Goal: Transaction & Acquisition: Purchase product/service

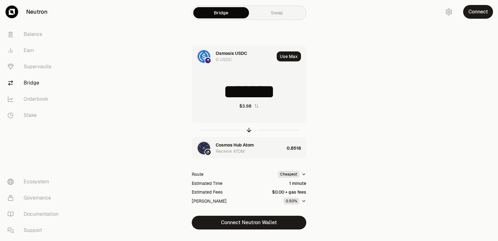
click at [249, 131] on icon "button" at bounding box center [249, 130] width 0 height 4
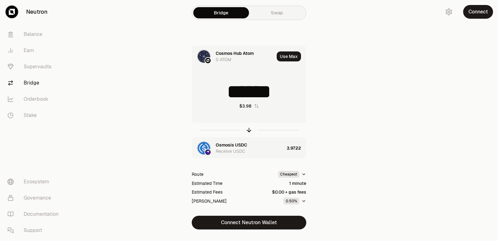
click at [249, 131] on icon "button" at bounding box center [249, 130] width 0 height 4
type input "********"
click at [237, 144] on div "Cosmos Hub Atom" at bounding box center [235, 145] width 38 height 6
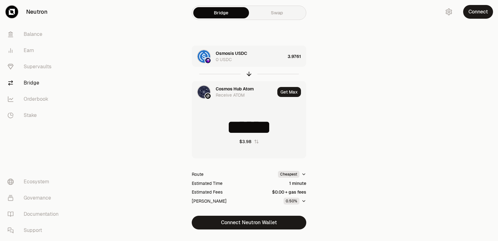
click at [224, 91] on div "Cosmos Hub Atom" at bounding box center [235, 89] width 38 height 6
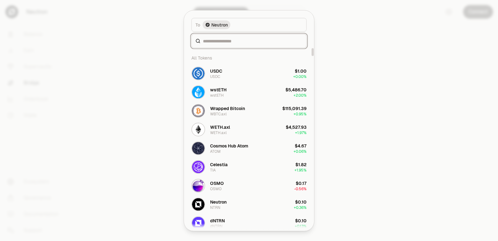
click at [220, 40] on input at bounding box center [253, 41] width 100 height 6
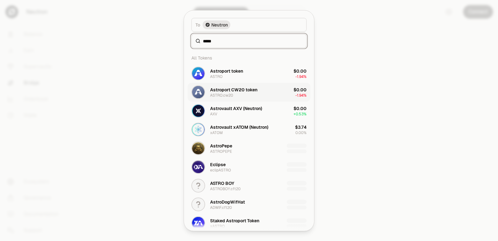
type input "*****"
click at [218, 83] on button "Astroport CW20 token ASTRO.cw20 $0.00 -1.94%" at bounding box center [249, 92] width 123 height 19
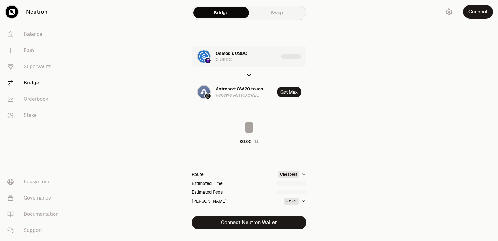
click at [220, 71] on div at bounding box center [249, 74] width 115 height 14
click at [244, 73] on div at bounding box center [249, 74] width 115 height 14
click at [248, 73] on icon "button" at bounding box center [249, 73] width 4 height 2
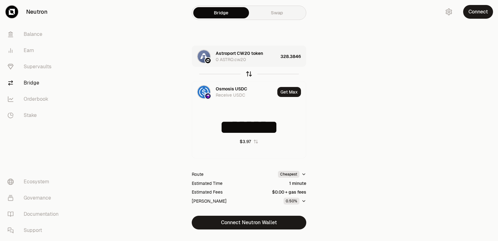
click at [248, 73] on icon "button" at bounding box center [249, 73] width 4 height 2
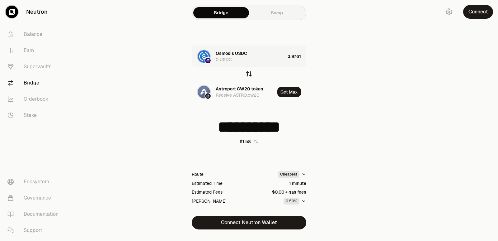
click at [248, 73] on icon "button" at bounding box center [249, 73] width 4 height 2
type input "********"
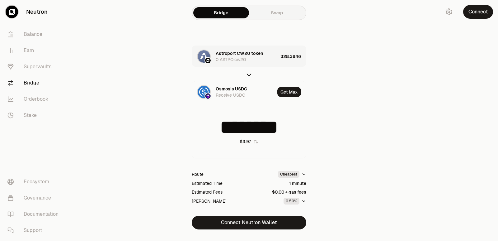
click at [270, 57] on div "Astroport CW20 token 0 ASTRO.cw20" at bounding box center [247, 56] width 62 height 12
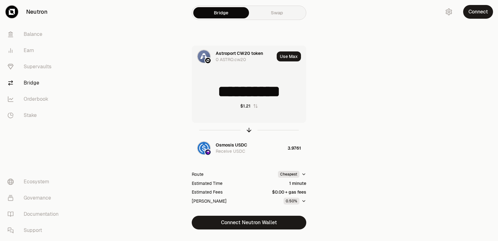
drag, startPoint x: 296, startPoint y: 91, endPoint x: 199, endPoint y: 95, distance: 97.2
click at [199, 95] on input "**********" at bounding box center [249, 91] width 114 height 19
type input "***"
click at [249, 128] on icon "button" at bounding box center [249, 129] width 4 height 2
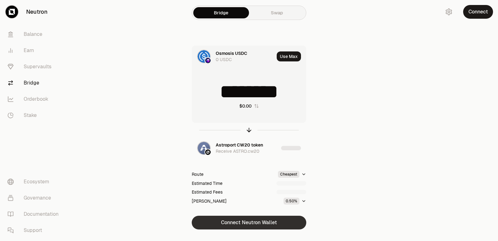
click at [238, 219] on button "Connect Neutron Wallet" at bounding box center [249, 222] width 115 height 14
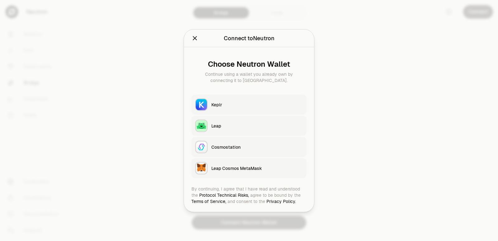
click at [239, 106] on div "Keplr" at bounding box center [257, 104] width 92 height 6
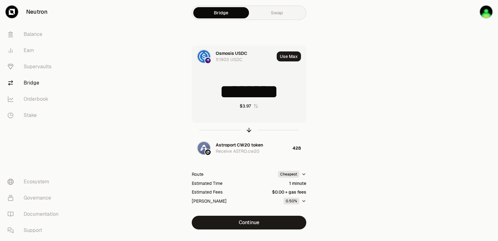
drag, startPoint x: 293, startPoint y: 88, endPoint x: 200, endPoint y: 90, distance: 93.1
click at [200, 90] on input "********" at bounding box center [249, 91] width 114 height 19
type input "*"
click at [250, 130] on icon "button" at bounding box center [249, 129] width 7 height 7
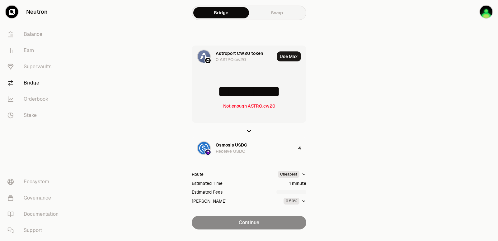
click at [235, 96] on input "**********" at bounding box center [249, 91] width 114 height 19
type input "***"
click at [248, 128] on icon "button" at bounding box center [249, 129] width 4 height 2
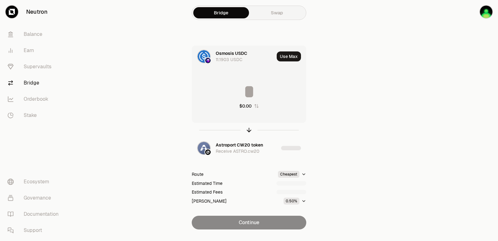
click at [245, 92] on input at bounding box center [249, 91] width 114 height 19
type input "*"
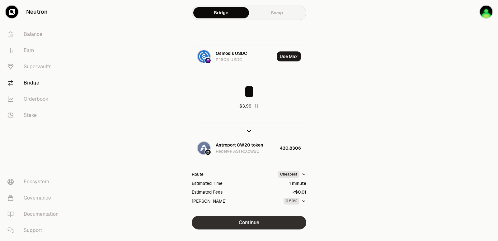
type input "*"
click at [248, 222] on button "Continue" at bounding box center [249, 222] width 115 height 14
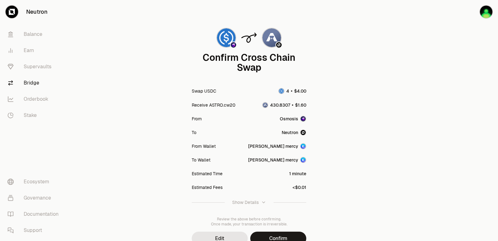
scroll to position [51, 0]
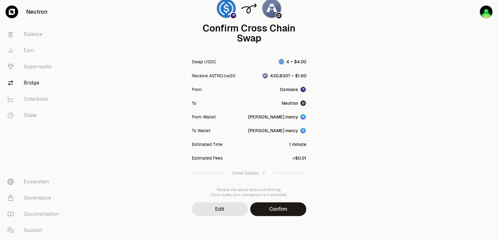
click at [274, 206] on button "Confirm" at bounding box center [278, 209] width 56 height 14
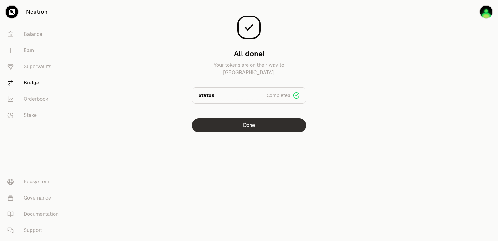
click at [272, 125] on button "Done" at bounding box center [249, 125] width 115 height 14
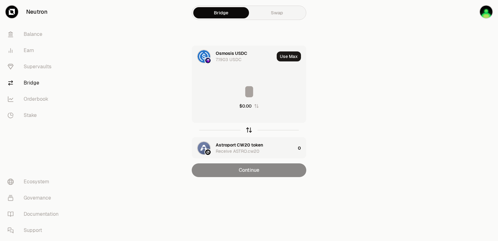
click at [248, 130] on icon "button" at bounding box center [249, 129] width 7 height 7
click at [285, 56] on button "Use Max" at bounding box center [289, 56] width 24 height 10
type input "**********"
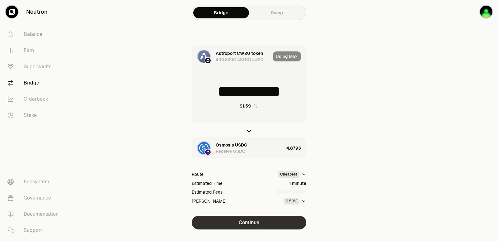
click at [247, 222] on button "Continue" at bounding box center [249, 222] width 115 height 14
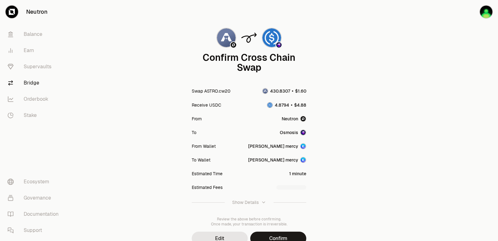
scroll to position [51, 0]
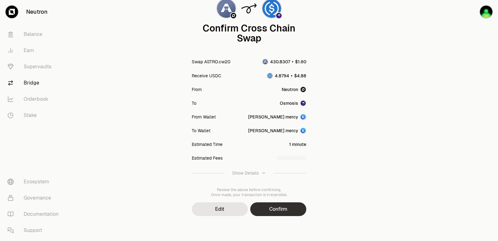
click at [265, 206] on button "Confirm" at bounding box center [278, 209] width 56 height 14
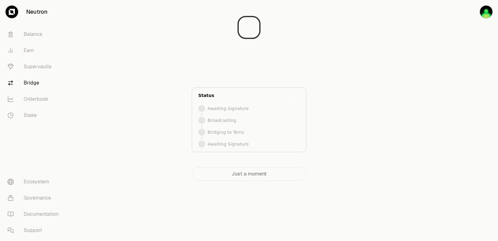
scroll to position [0, 0]
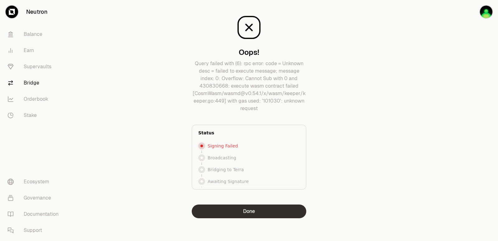
click at [258, 211] on button "Done" at bounding box center [249, 211] width 115 height 14
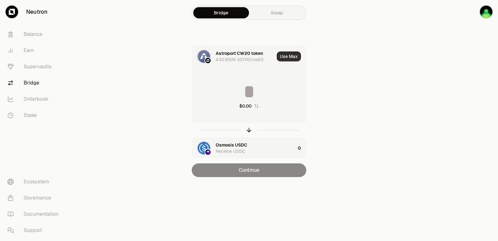
click at [288, 58] on button "Use Max" at bounding box center [289, 56] width 24 height 10
type input "**********"
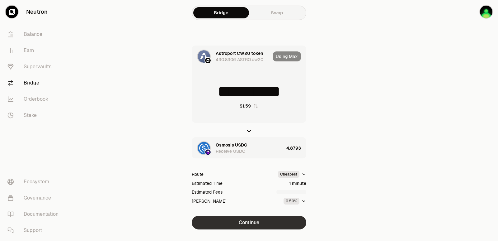
click at [246, 219] on button "Continue" at bounding box center [249, 222] width 115 height 14
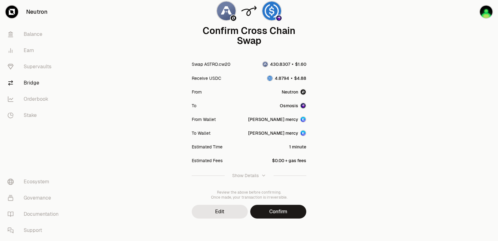
scroll to position [51, 0]
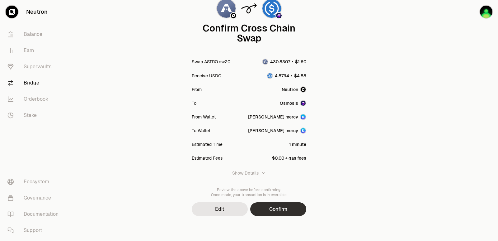
click at [271, 206] on button "Confirm" at bounding box center [278, 209] width 56 height 14
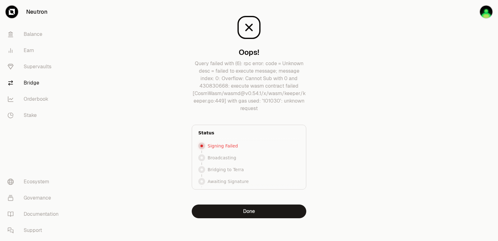
click at [313, 41] on div "Oops! Query failed with (6): rpc error: code = Unknown desc = failed to execute…" at bounding box center [248, 111] width 209 height 213
click at [252, 215] on button "Done" at bounding box center [249, 211] width 115 height 14
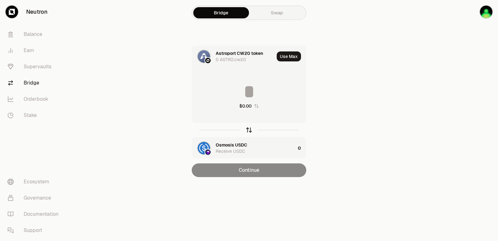
click at [248, 130] on icon "button" at bounding box center [249, 129] width 7 height 7
click at [247, 130] on icon "button" at bounding box center [249, 129] width 7 height 7
click at [424, 109] on main "Bridge Swap Astroport CW20 token 0 ASTRO.cw20 Use Max $0.00 Osmosis USDC Receiv…" at bounding box center [284, 101] width 428 height 202
click at [456, 105] on div at bounding box center [463, 101] width 70 height 202
click at [250, 130] on icon "button" at bounding box center [249, 129] width 7 height 7
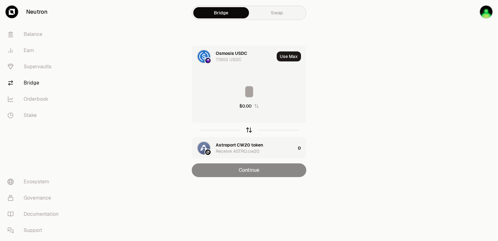
click at [250, 130] on icon "button" at bounding box center [249, 129] width 7 height 7
click at [236, 55] on div "Astroport CW20 token" at bounding box center [239, 53] width 47 height 6
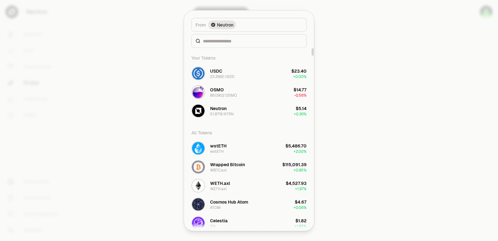
click at [362, 78] on div at bounding box center [249, 120] width 498 height 241
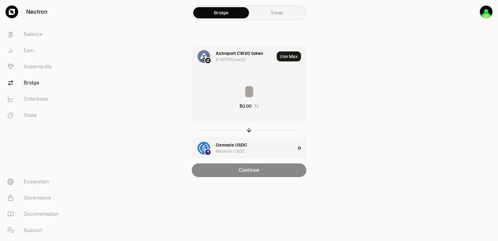
click at [412, 99] on main "Bridge Swap Astroport CW20 token 0 ASTRO.cw20 Use Max $0.00 Osmosis USDC Receiv…" at bounding box center [284, 101] width 428 height 202
click at [292, 54] on button "Use Max" at bounding box center [289, 56] width 24 height 10
type input "*"
click at [248, 130] on icon "button" at bounding box center [249, 129] width 7 height 7
click at [248, 131] on icon "button" at bounding box center [249, 129] width 7 height 7
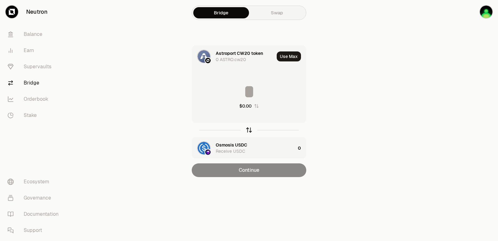
click at [249, 129] on icon "button" at bounding box center [249, 129] width 7 height 7
click at [249, 129] on icon "button" at bounding box center [249, 130] width 0 height 4
click at [231, 143] on div "Osmosis USDC" at bounding box center [231, 145] width 31 height 6
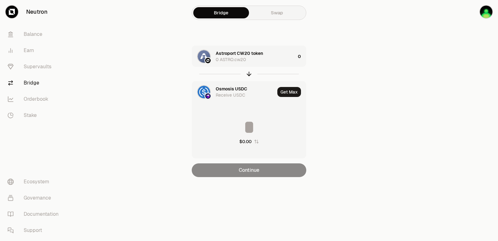
click at [224, 90] on div "Osmosis USDC" at bounding box center [231, 89] width 31 height 6
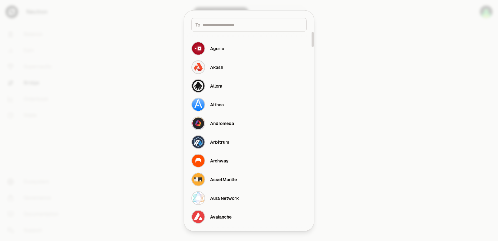
click at [229, 25] on input at bounding box center [253, 24] width 100 height 6
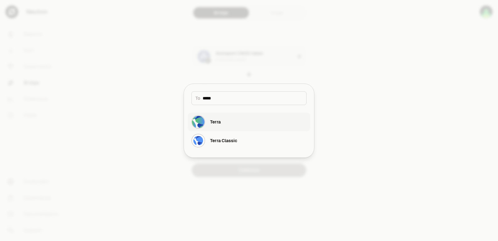
type input "*****"
click at [227, 121] on button "Terra" at bounding box center [249, 121] width 123 height 19
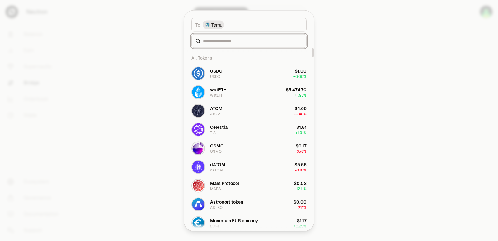
click at [212, 43] on input at bounding box center [253, 41] width 100 height 6
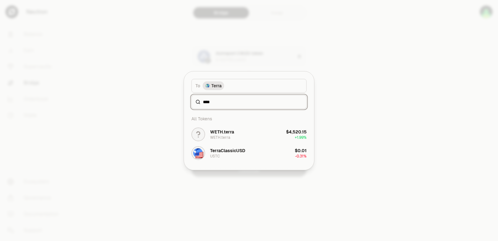
type input "****"
click at [365, 121] on div at bounding box center [249, 120] width 498 height 241
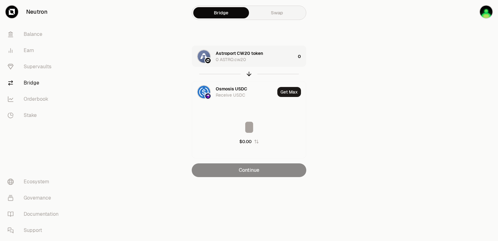
click at [229, 51] on div "Astroport CW20 token" at bounding box center [239, 53] width 47 height 6
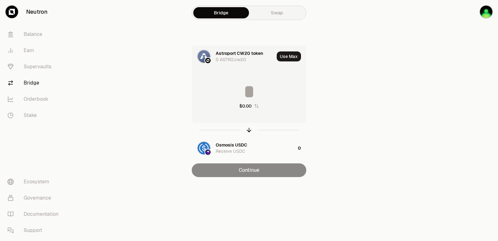
click at [227, 52] on div "Astroport CW20 token" at bounding box center [239, 53] width 47 height 6
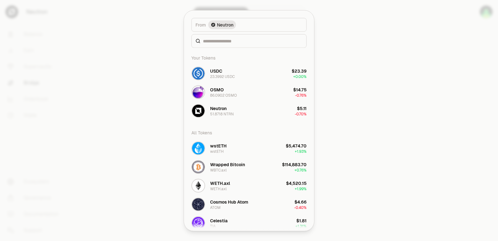
click at [225, 98] on div "OSMO 86.0902 OSMO" at bounding box center [214, 92] width 45 height 14
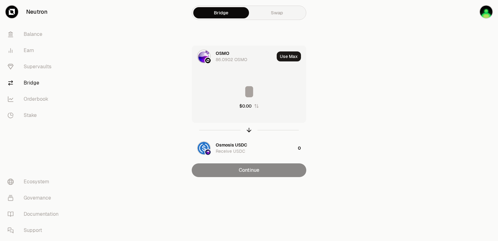
click at [216, 51] on div "OSMO" at bounding box center [223, 53] width 14 height 6
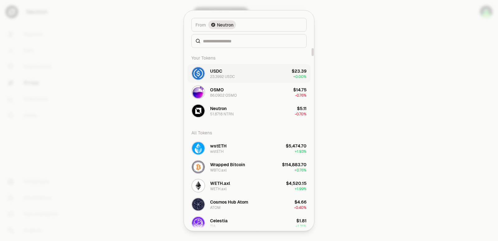
click at [219, 78] on div "23.3992 USDC" at bounding box center [222, 76] width 25 height 5
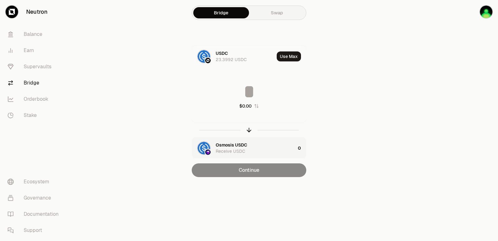
click at [228, 139] on div "Osmosis USDC Receive USDC" at bounding box center [243, 147] width 103 height 21
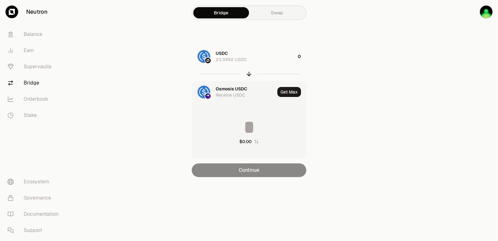
click at [225, 90] on div "Osmosis USDC" at bounding box center [231, 89] width 31 height 6
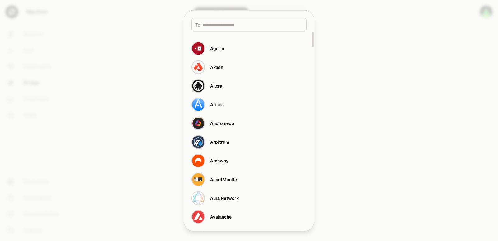
drag, startPoint x: 222, startPoint y: 26, endPoint x: 222, endPoint y: 21, distance: 4.0
click at [222, 25] on input at bounding box center [253, 24] width 100 height 6
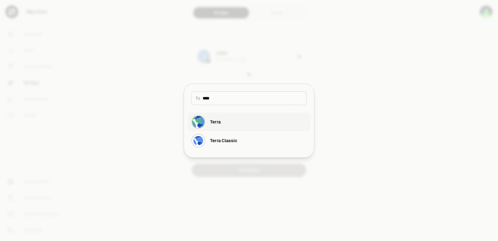
type input "****"
click at [221, 119] on button "Terra" at bounding box center [249, 121] width 123 height 19
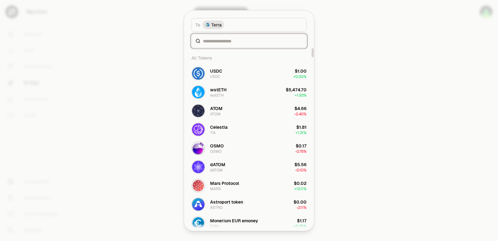
click at [211, 39] on input at bounding box center [253, 41] width 100 height 6
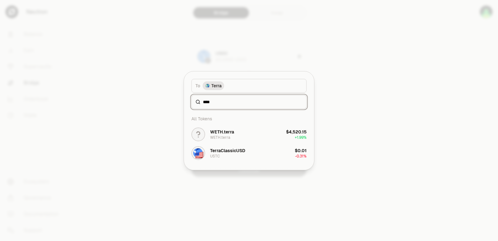
type input "****"
click at [350, 116] on div at bounding box center [249, 120] width 498 height 241
